Goal: Transaction & Acquisition: Book appointment/travel/reservation

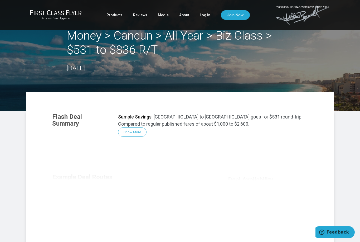
click at [206, 13] on link "Log In" at bounding box center [205, 14] width 11 height 9
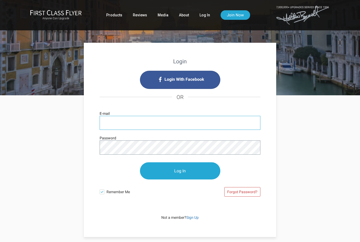
type input "[EMAIL_ADDRESS][DOMAIN_NAME]"
click at [180, 171] on input "Log In" at bounding box center [180, 170] width 80 height 17
click at [205, 16] on link "Log In" at bounding box center [204, 14] width 11 height 9
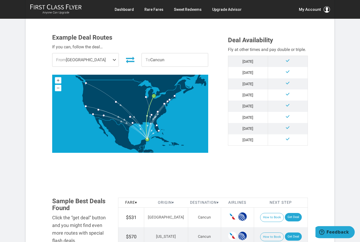
scroll to position [111, 0]
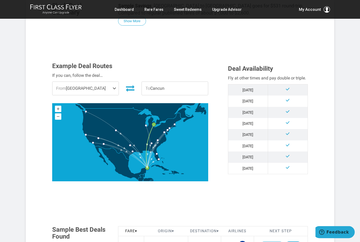
click at [118, 88] on span at bounding box center [115, 88] width 6 height 13
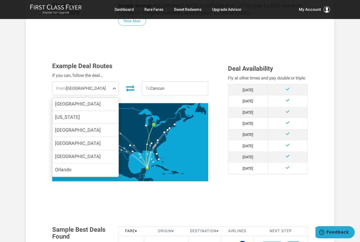
scroll to position [17, 0]
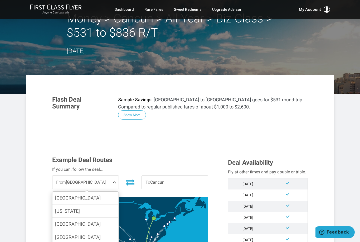
click at [128, 7] on link "Dashboard" at bounding box center [124, 9] width 19 height 9
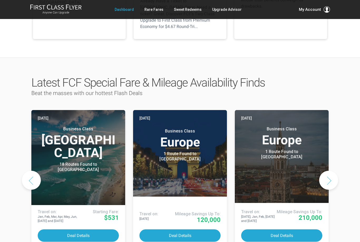
scroll to position [206, 0]
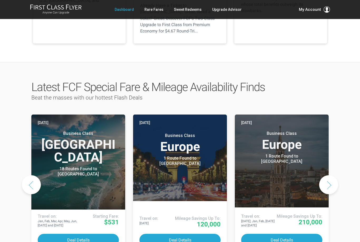
click at [114, 94] on span "Beat the masses with our hottest Flash Deals" at bounding box center [86, 97] width 111 height 6
click at [155, 6] on link "Rare Fares" at bounding box center [153, 9] width 19 height 9
click at [324, 175] on button "Next slide" at bounding box center [328, 184] width 19 height 19
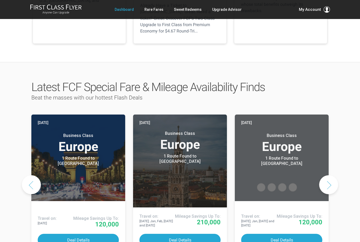
click at [329, 175] on button "Next slide" at bounding box center [328, 184] width 19 height 19
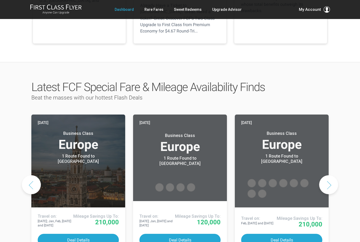
click at [326, 175] on button "Next slide" at bounding box center [328, 184] width 19 height 19
click at [334, 175] on button "Next slide" at bounding box center [328, 184] width 19 height 19
click at [31, 175] on button "Previous slide" at bounding box center [31, 184] width 19 height 19
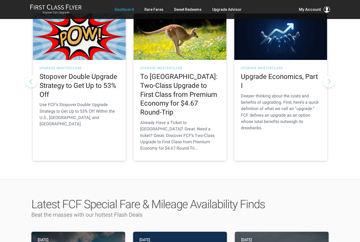
scroll to position [88, 0]
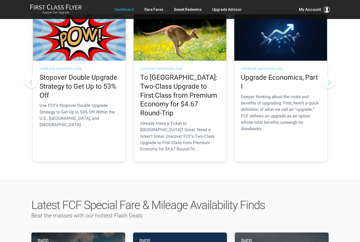
click at [327, 76] on button "Next slide" at bounding box center [329, 82] width 12 height 12
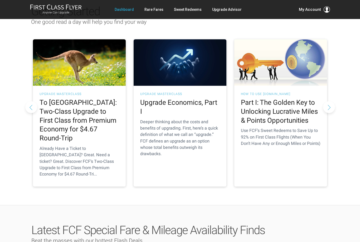
scroll to position [62, 0]
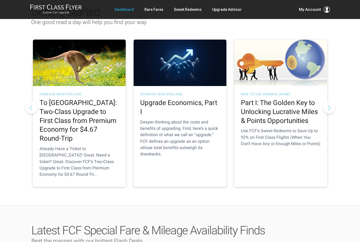
click at [331, 101] on button "Next slide" at bounding box center [329, 107] width 12 height 12
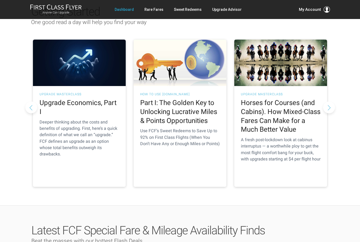
click at [329, 103] on button "Next slide" at bounding box center [329, 107] width 12 height 12
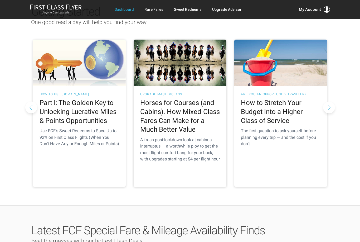
click at [329, 105] on button "Next slide" at bounding box center [329, 107] width 12 height 12
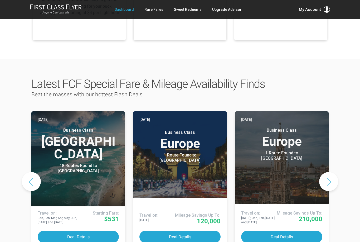
scroll to position [209, 0]
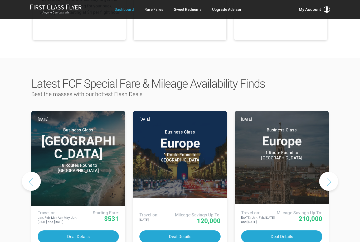
click at [329, 172] on button "Next slide" at bounding box center [328, 181] width 19 height 19
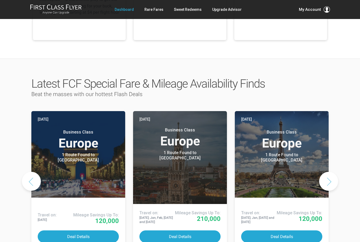
click at [332, 175] on button "Next slide" at bounding box center [328, 181] width 19 height 19
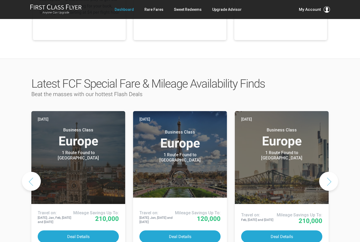
click at [334, 172] on button "Next slide" at bounding box center [328, 181] width 19 height 19
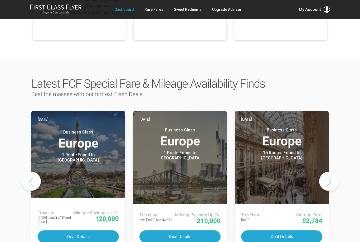
click at [333, 173] on button "Next slide" at bounding box center [328, 181] width 19 height 19
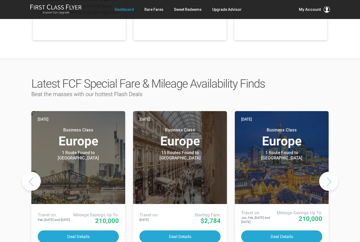
click at [335, 174] on button "Next slide" at bounding box center [328, 181] width 19 height 19
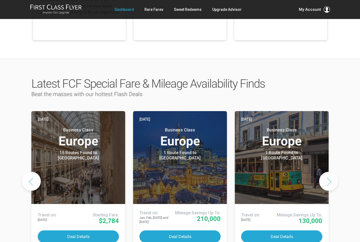
click at [335, 175] on button "Next slide" at bounding box center [328, 181] width 19 height 19
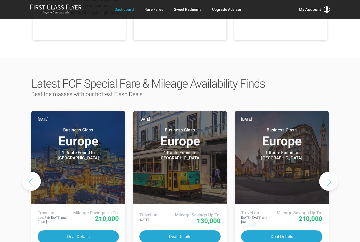
click at [335, 174] on button "Next slide" at bounding box center [328, 181] width 19 height 19
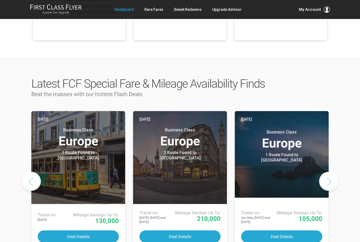
click at [334, 174] on button "Next slide" at bounding box center [328, 181] width 19 height 19
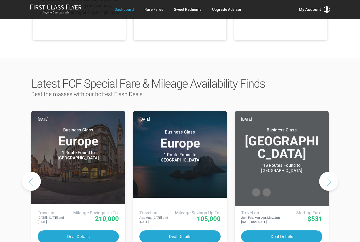
click at [331, 177] on button "Next slide" at bounding box center [328, 181] width 19 height 19
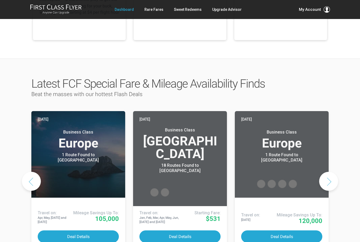
click at [336, 175] on button "Next slide" at bounding box center [328, 181] width 19 height 19
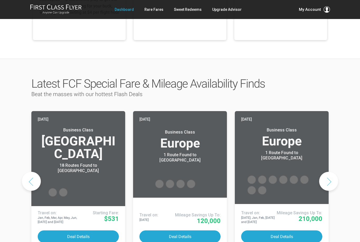
click at [156, 8] on link "Rare Fares" at bounding box center [153, 9] width 19 height 9
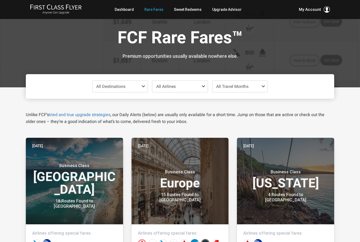
click at [125, 88] on span "All Destinations" at bounding box center [110, 86] width 29 height 5
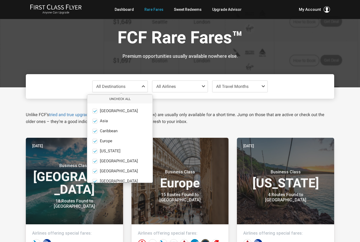
click at [99, 152] on label "[US_STATE] only" at bounding box center [119, 151] width 65 height 5
click at [0, 0] on input "[US_STATE] only" at bounding box center [0, 0] width 0 height 0
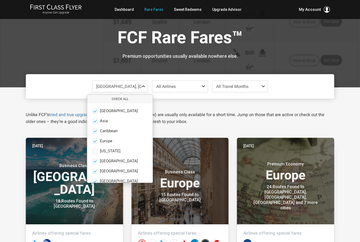
click at [100, 151] on label "[US_STATE] only" at bounding box center [119, 151] width 65 height 5
click at [0, 0] on input "[US_STATE] only" at bounding box center [0, 0] width 0 height 0
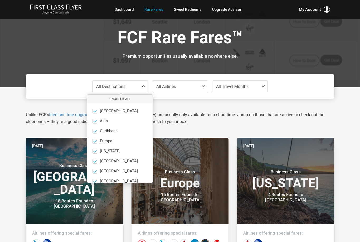
click at [96, 150] on span at bounding box center [95, 151] width 4 height 4
click at [0, 0] on input "[US_STATE] only" at bounding box center [0, 0] width 0 height 0
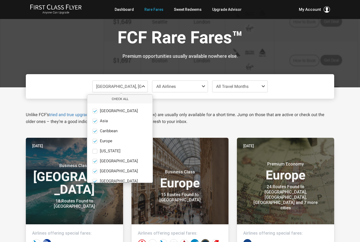
click at [96, 151] on span at bounding box center [94, 151] width 5 height 5
click at [0, 0] on input "[US_STATE] only" at bounding box center [0, 0] width 0 height 0
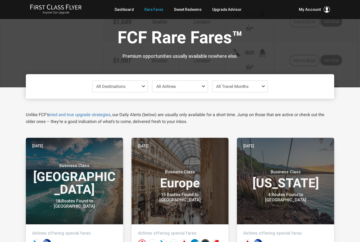
click at [148, 87] on div "All Destinations" at bounding box center [120, 86] width 56 height 12
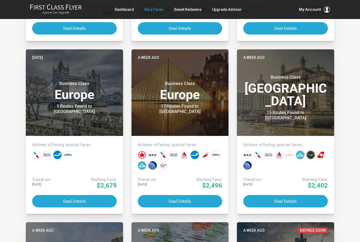
scroll to position [433, 0]
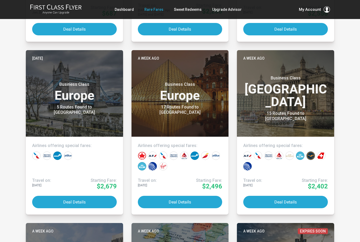
click at [288, 123] on header "A week ago Business Class India 15 Routes Found to [GEOGRAPHIC_DATA]" at bounding box center [285, 93] width 97 height 86
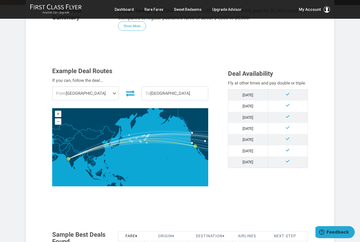
scroll to position [109, 0]
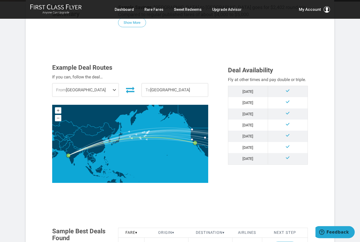
click at [104, 89] on span "From Los Angeles" at bounding box center [85, 90] width 66 height 13
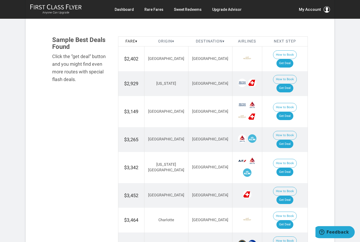
scroll to position [280, 0]
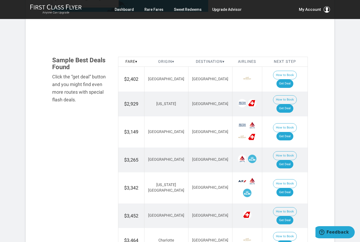
click at [293, 160] on link "Get Deal" at bounding box center [284, 164] width 17 height 8
